Goal: Complete application form

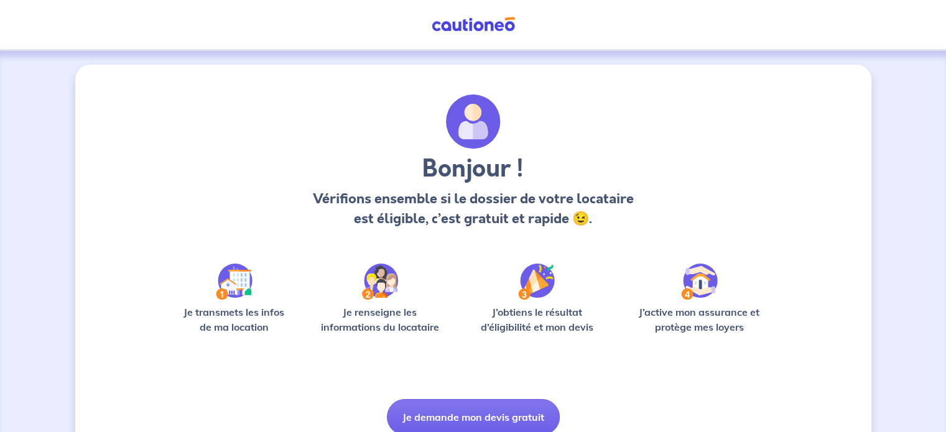
scroll to position [52, 0]
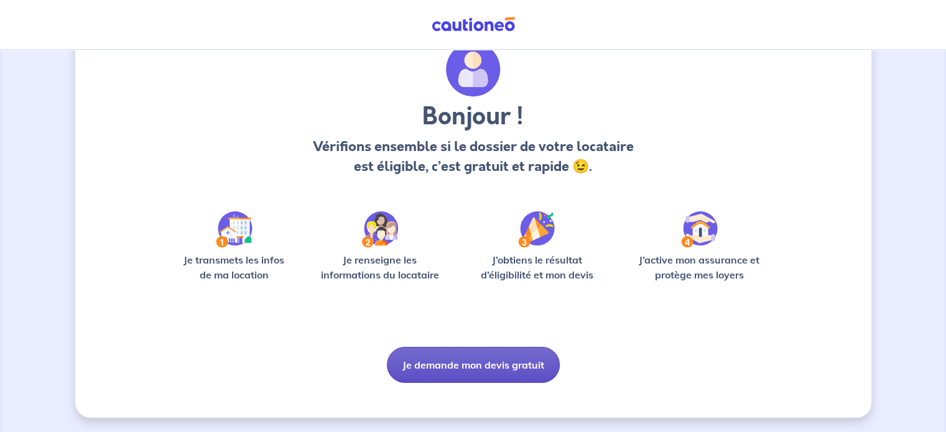
click at [475, 368] on button "Je demande mon devis gratuit" at bounding box center [473, 365] width 173 height 36
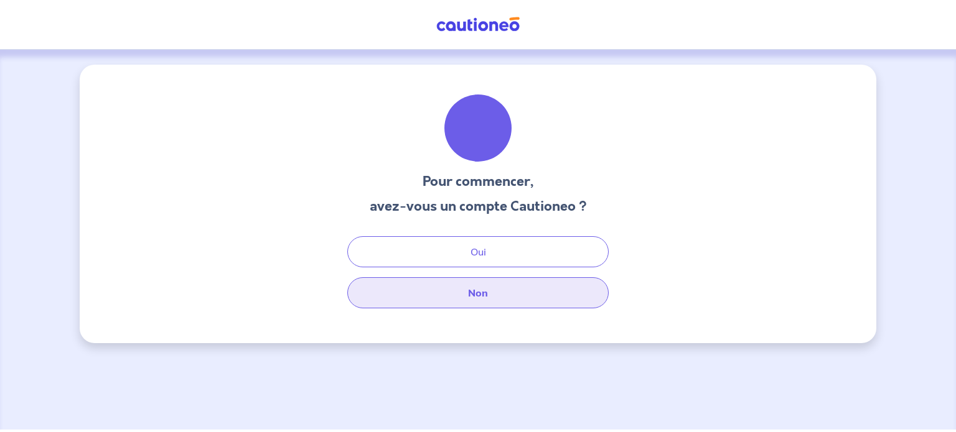
click at [481, 301] on button "Non" at bounding box center [477, 293] width 261 height 31
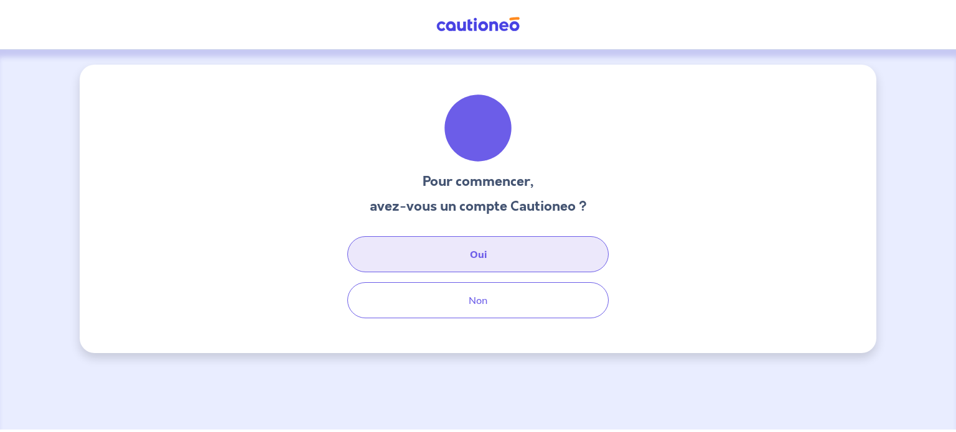
click at [498, 261] on button "Oui" at bounding box center [477, 254] width 261 height 36
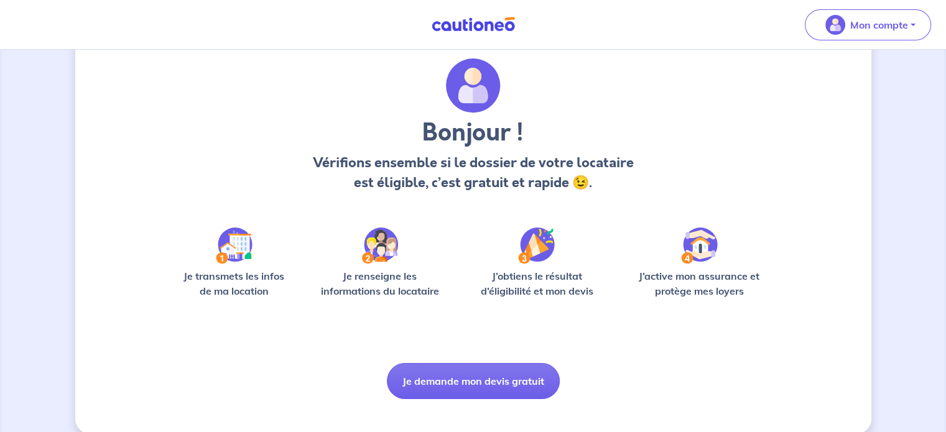
scroll to position [52, 0]
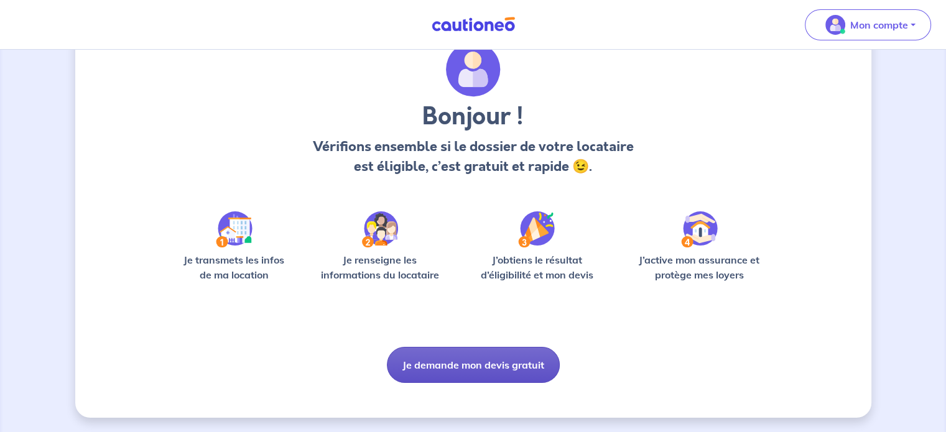
click at [467, 369] on button "Je demande mon devis gratuit" at bounding box center [473, 365] width 173 height 36
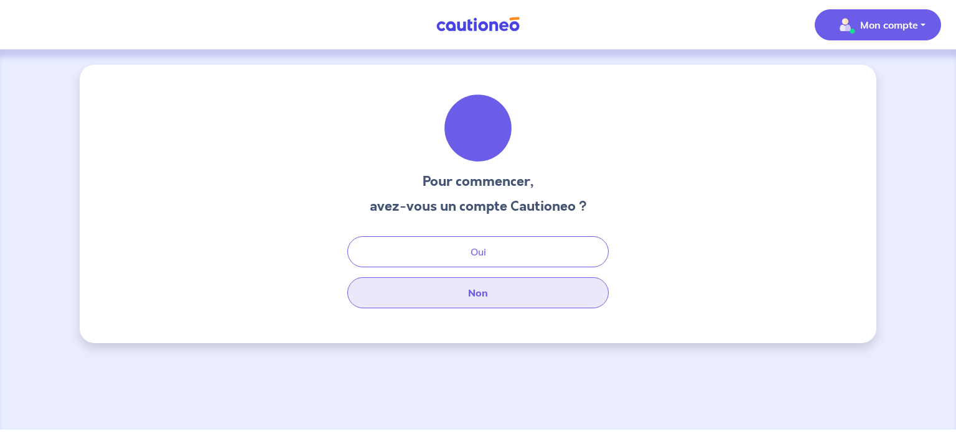
click at [480, 297] on button "Non" at bounding box center [477, 293] width 261 height 31
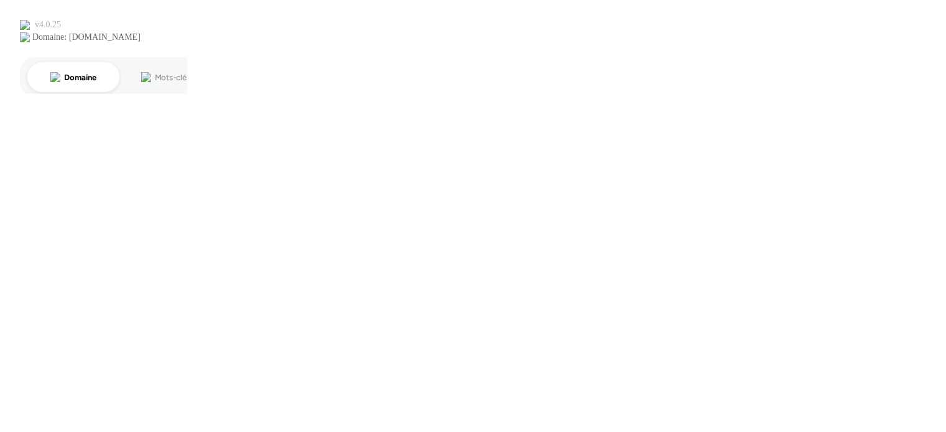
select select "FR"
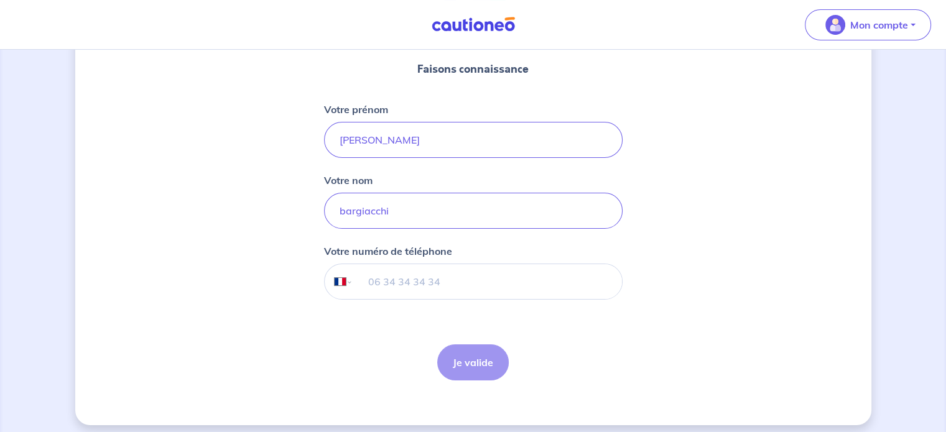
scroll to position [152, 0]
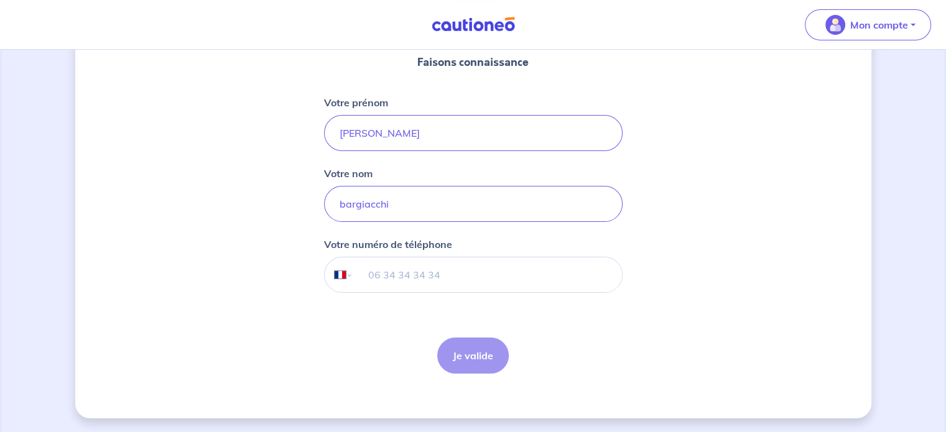
click at [451, 275] on input "tel" at bounding box center [487, 275] width 269 height 35
type input "06 60 49 42 02"
click at [448, 345] on button "Je valide" at bounding box center [473, 356] width 72 height 36
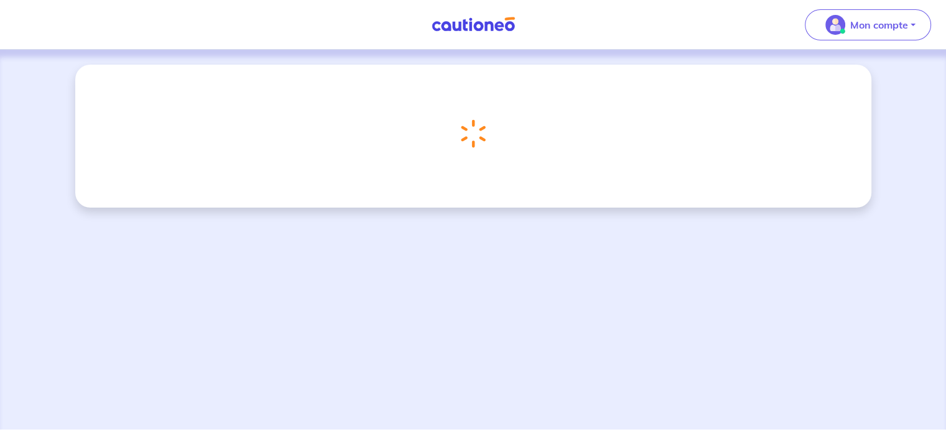
select select "FR"
